Goal: Information Seeking & Learning: Find specific fact

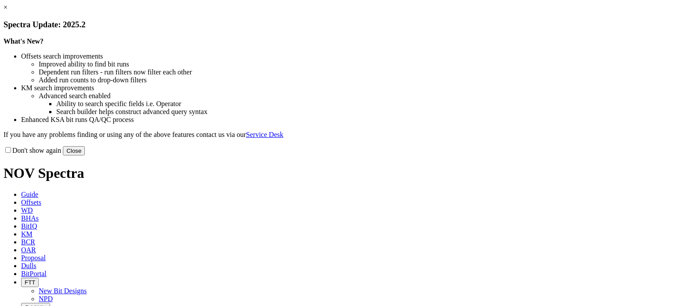
click at [85, 155] on button "Close" at bounding box center [74, 150] width 22 height 9
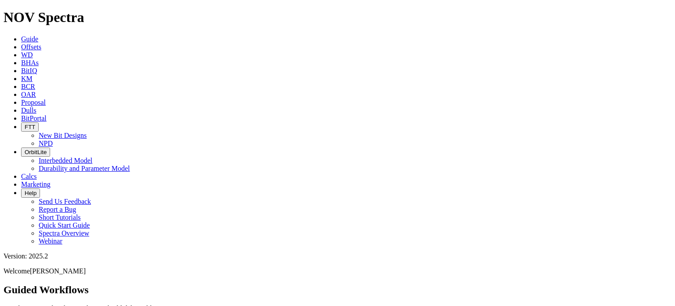
click at [35, 83] on span "BCR" at bounding box center [28, 86] width 14 height 7
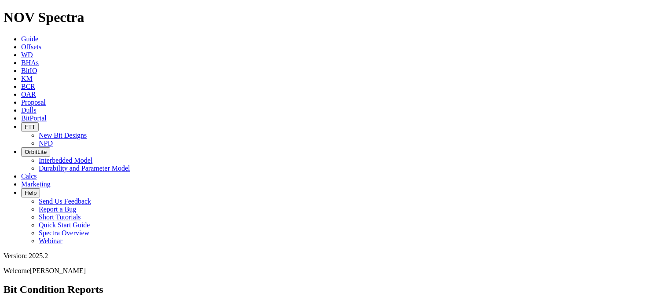
paste input "A318494"
type input "A"
click at [35, 83] on link "BCR" at bounding box center [28, 86] width 14 height 7
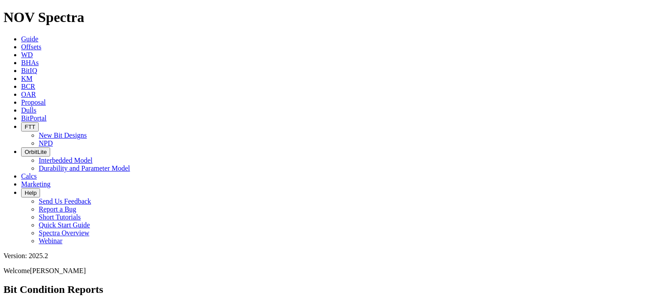
paste input "[PERSON_NAME] MAY [PERSON_NAME] EAST PSA E 5H"
type input "[PERSON_NAME] MAY [PERSON_NAME] EAST PSA E 5H"
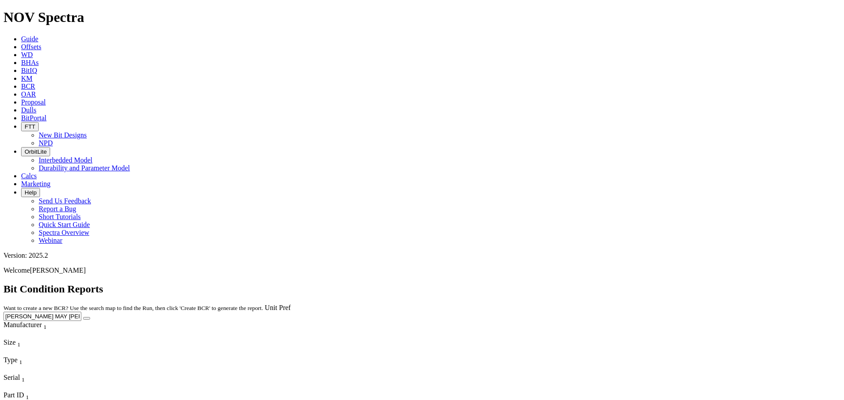
scroll to position [0, 0]
click at [557, 284] on div "Bit Condition Reports Want to create a new BCR? Use the search map to find the …" at bounding box center [422, 303] width 837 height 38
drag, startPoint x: 717, startPoint y: 38, endPoint x: 832, endPoint y: 39, distance: 115.2
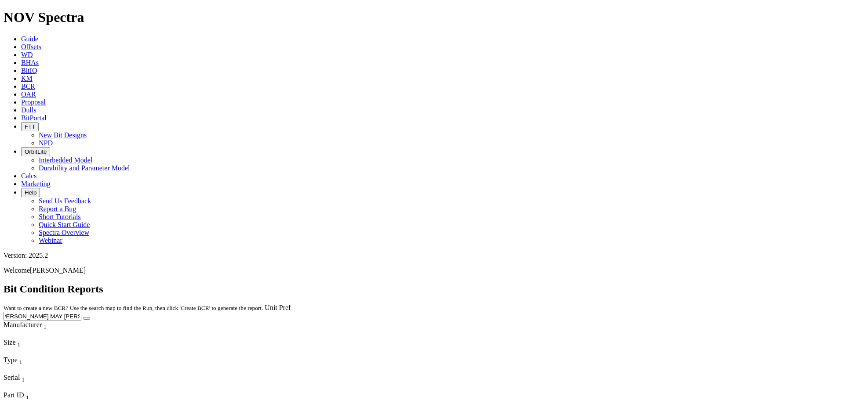
click at [675, 305] on form "[PERSON_NAME] MAY [PERSON_NAME] EAST PSA E 5H" at bounding box center [422, 316] width 837 height 9
click at [41, 43] on span "Offsets" at bounding box center [31, 46] width 20 height 7
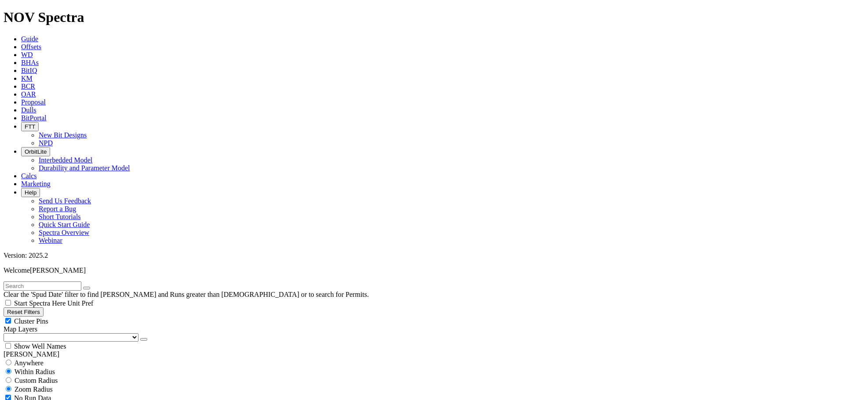
click at [81, 282] on input "text" at bounding box center [43, 286] width 78 height 9
paste input "[PERSON_NAME] MAY [PERSON_NAME] EAST PSA E 5H"
type input "[PERSON_NAME] MAY [PERSON_NAME] EAST PSA E 5H"
click at [95, 288] on icon "submit" at bounding box center [95, 288] width 0 height 0
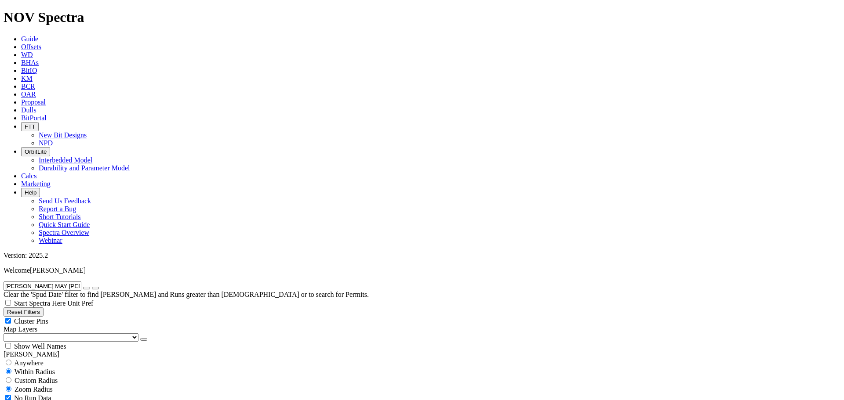
click at [81, 282] on input "[PERSON_NAME] MAY [PERSON_NAME] EAST PSA E 5H" at bounding box center [43, 286] width 78 height 9
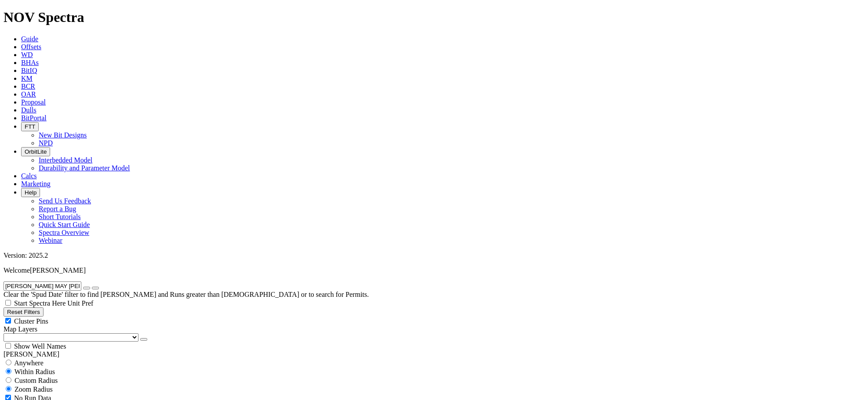
drag, startPoint x: 106, startPoint y: 39, endPoint x: 85, endPoint y: 44, distance: 20.9
click at [87, 288] on icon "button" at bounding box center [87, 288] width 0 height 0
paste input "[PERSON_NAME] MAY [PERSON_NAME] EAST PSA D 4H"
type input "[PERSON_NAME] MAY [PERSON_NAME] EAST PSA D 4H"
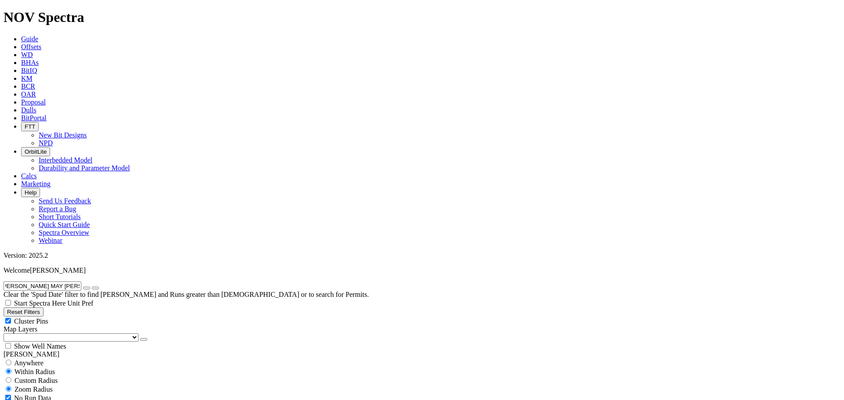
click at [95, 288] on icon "submit" at bounding box center [95, 288] width 0 height 0
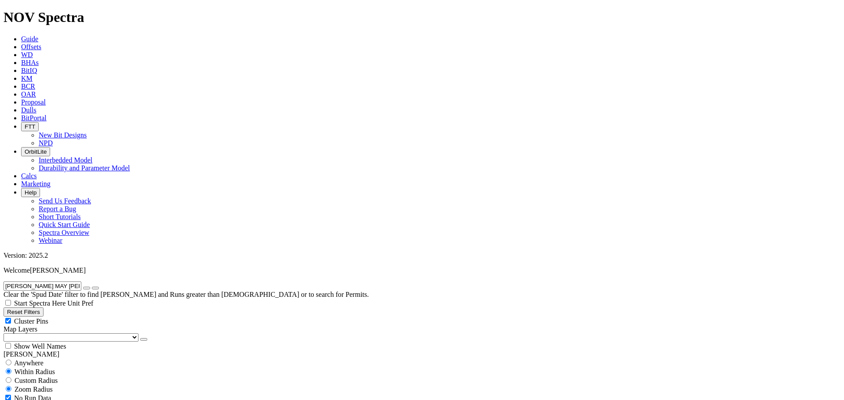
drag, startPoint x: 108, startPoint y: 36, endPoint x: 89, endPoint y: 36, distance: 19.3
click at [90, 287] on button "button" at bounding box center [86, 288] width 7 height 3
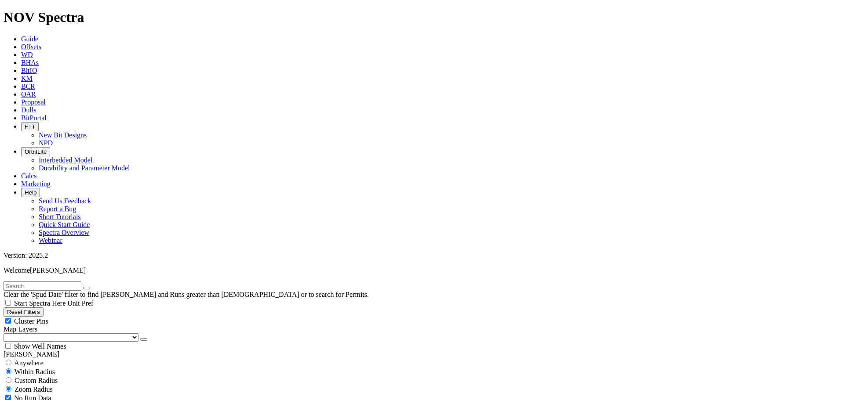
paste input "[PERSON_NAME] MAY [PERSON_NAME] EAST PSA E 5H"
type input "[PERSON_NAME] MAY [PERSON_NAME] EAST PSA E 5H"
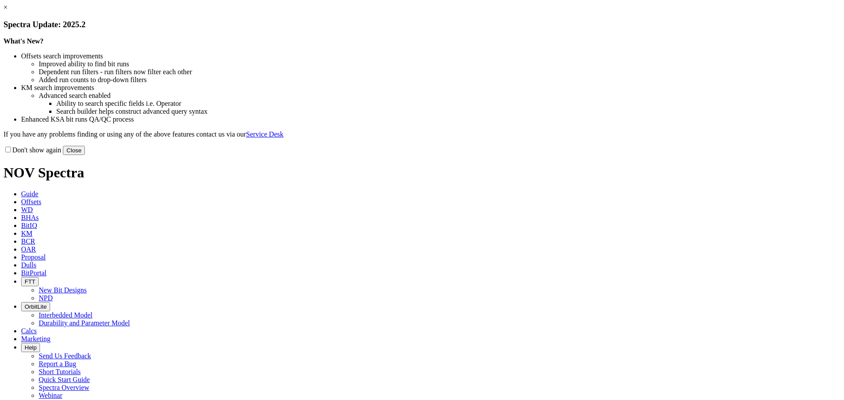
click at [85, 155] on button "Close" at bounding box center [74, 150] width 22 height 9
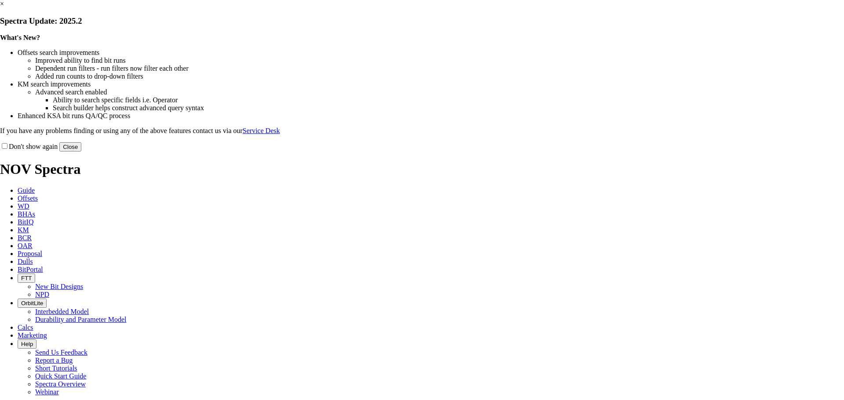
click at [81, 152] on button "Close" at bounding box center [70, 146] width 22 height 9
